Goal: Transaction & Acquisition: Purchase product/service

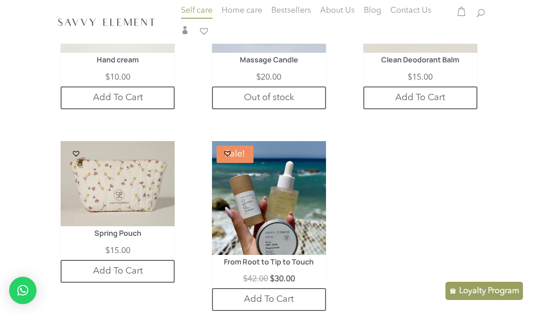
scroll to position [851, 0]
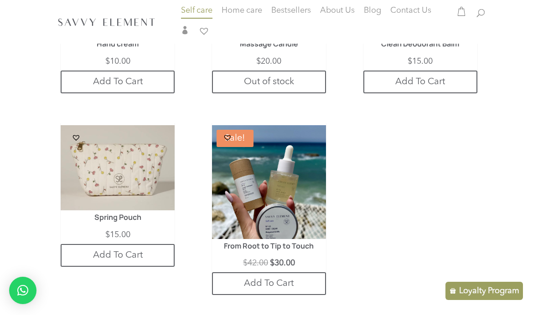
click at [92, 135] on img at bounding box center [118, 168] width 114 height 86
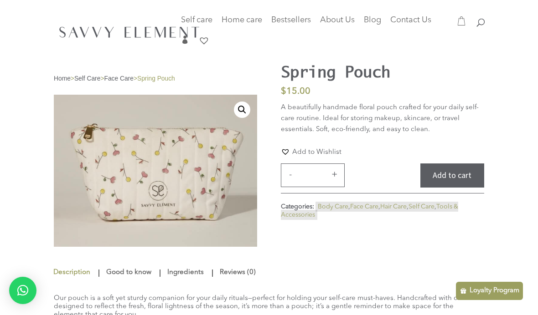
click at [197, 139] on img at bounding box center [207, 210] width 306 height 230
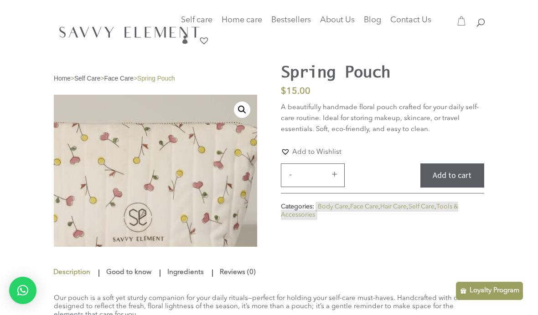
click at [226, 108] on img at bounding box center [134, 187] width 306 height 230
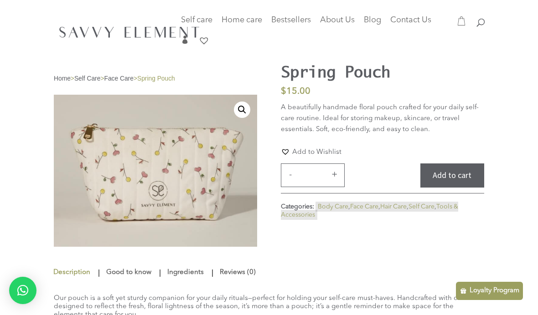
click at [237, 114] on link "🔍" at bounding box center [242, 110] width 16 height 16
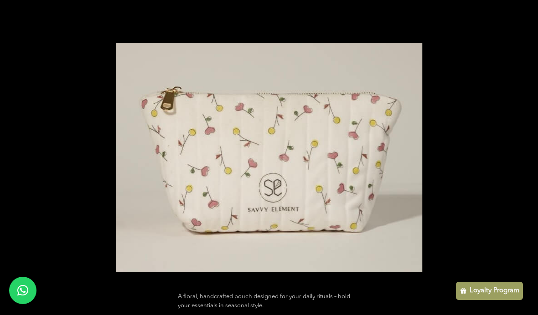
click at [495, 165] on div "Full screen image" at bounding box center [312, 158] width 392 height 230
